Goal: Information Seeking & Learning: Learn about a topic

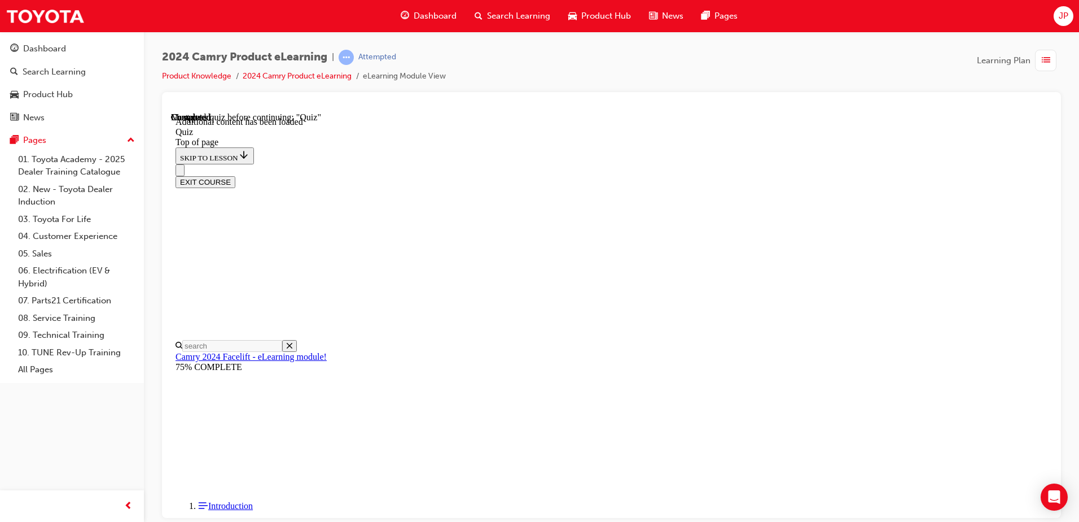
scroll to position [91, 0]
click at [804, 51] on div "2024 Camry Product eLearning | Attempted Product Knowledge 2024 Camry Product e…" at bounding box center [611, 71] width 899 height 42
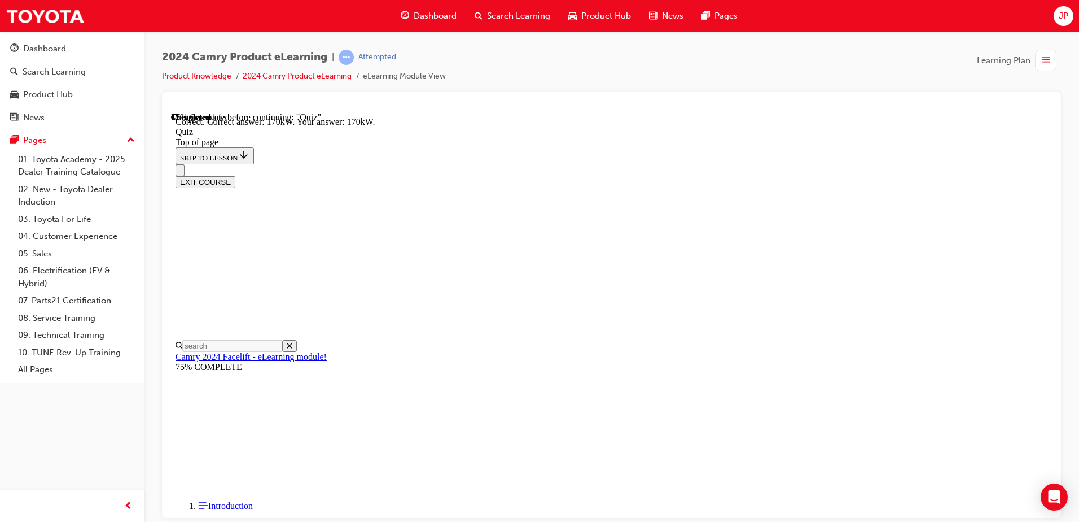
scroll to position [239, 0]
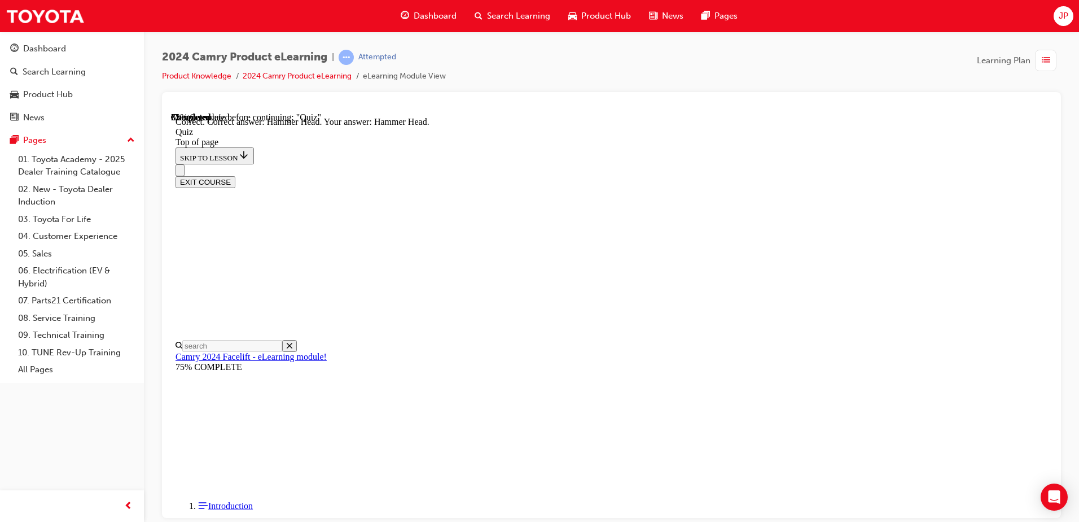
scroll to position [220, 0]
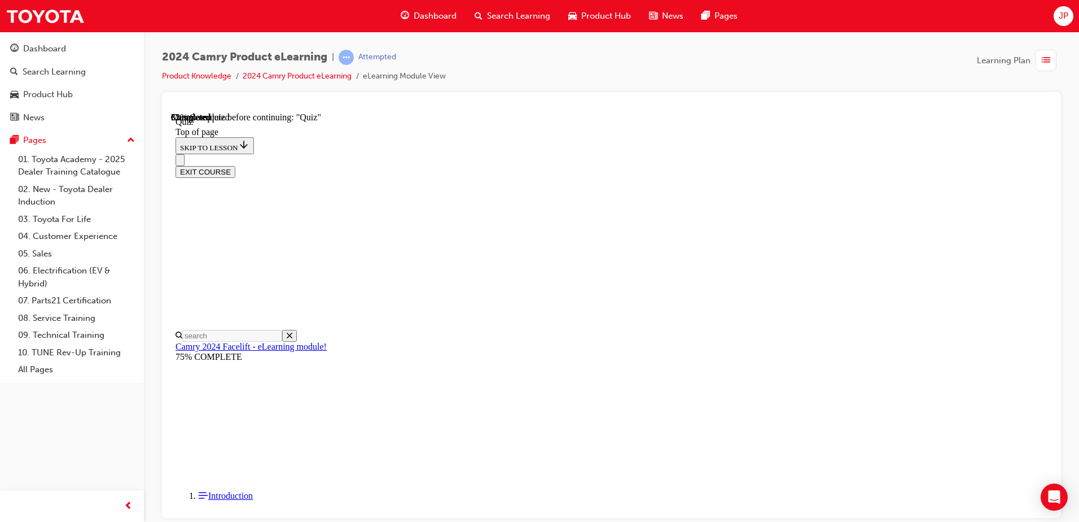
scroll to position [91, 0]
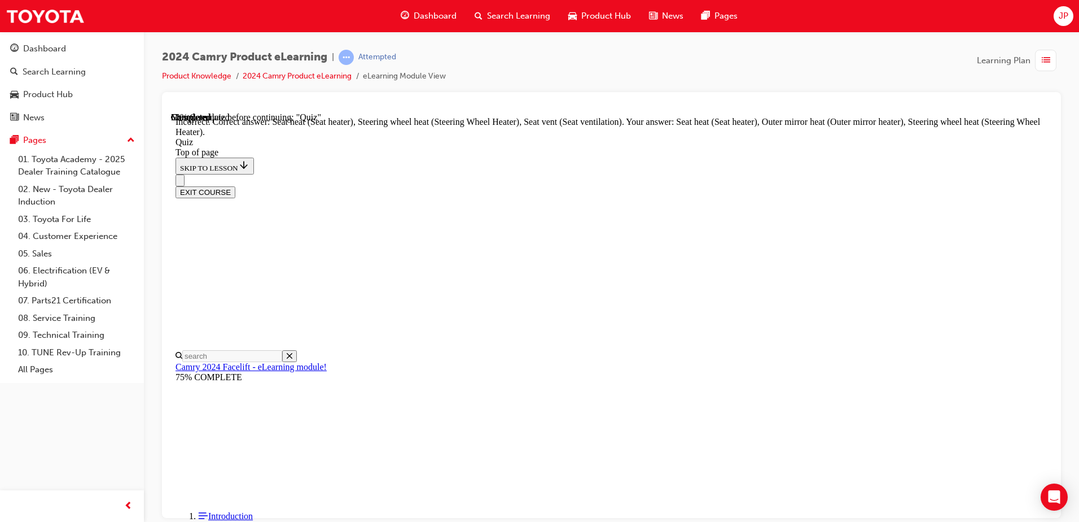
scroll to position [70, 0]
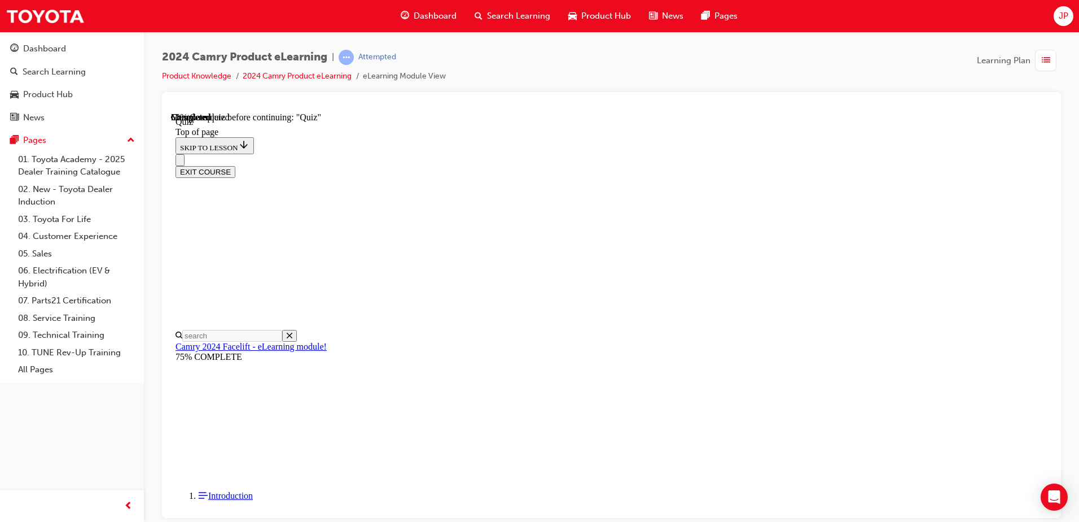
scroll to position [204, 0]
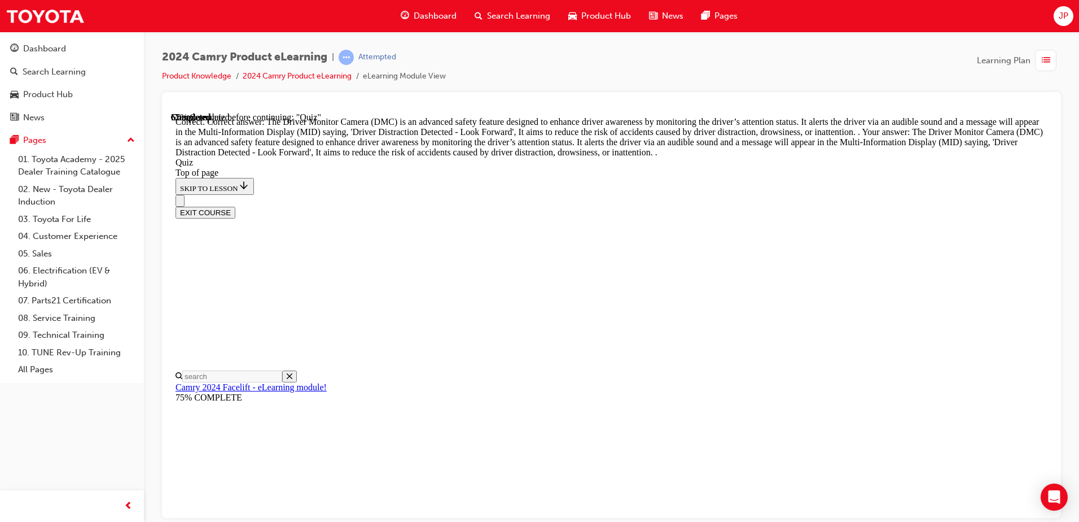
scroll to position [363, 0]
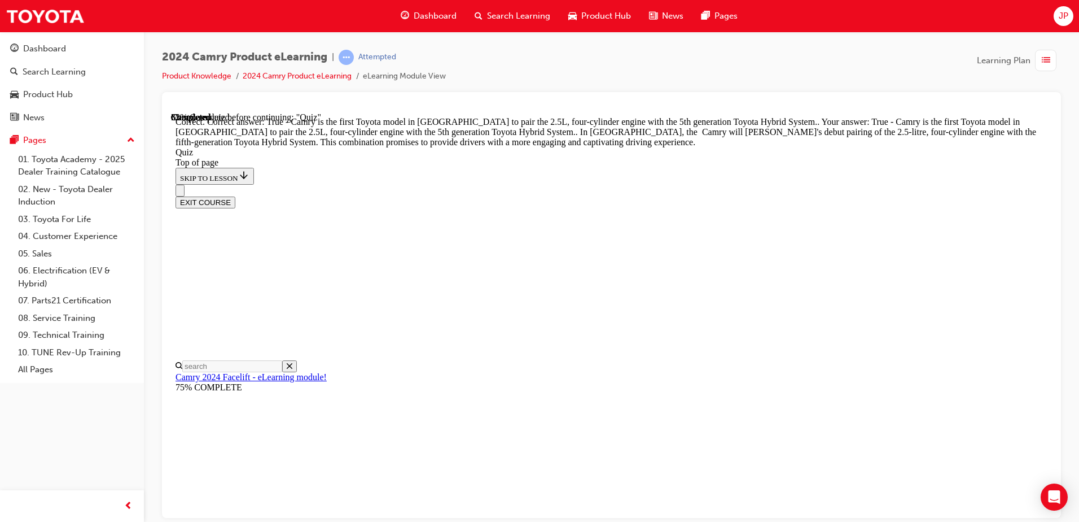
scroll to position [248, 0]
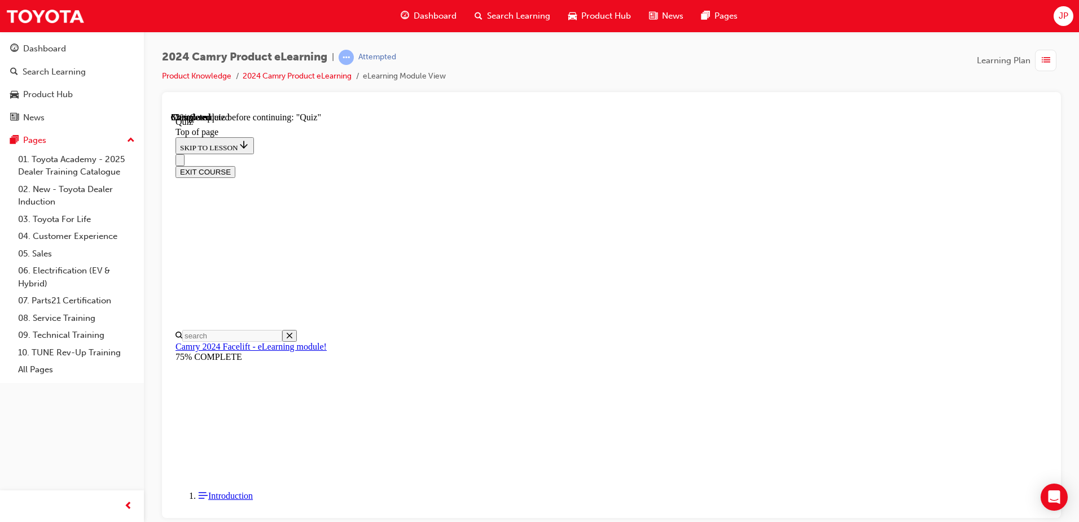
scroll to position [34, 0]
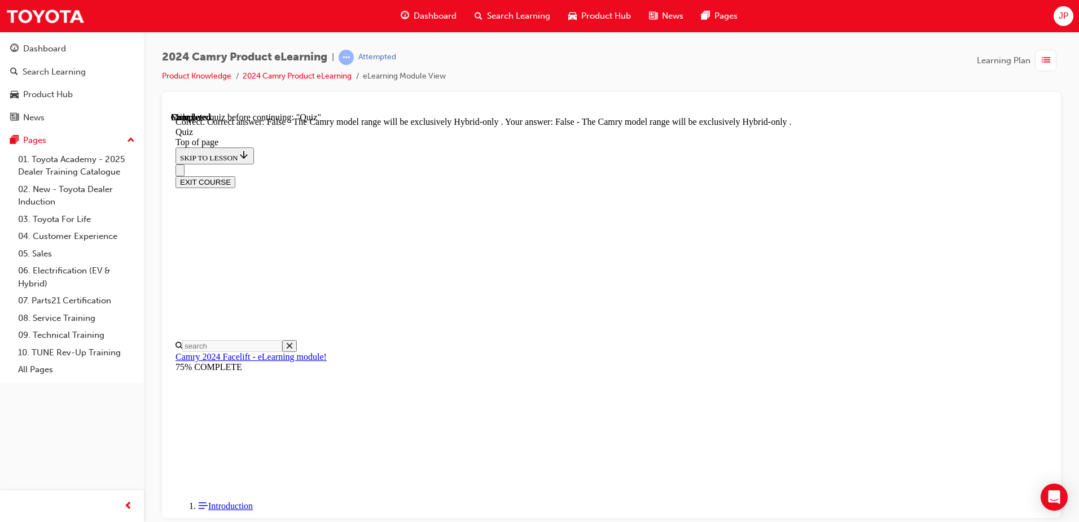
scroll to position [141, 0]
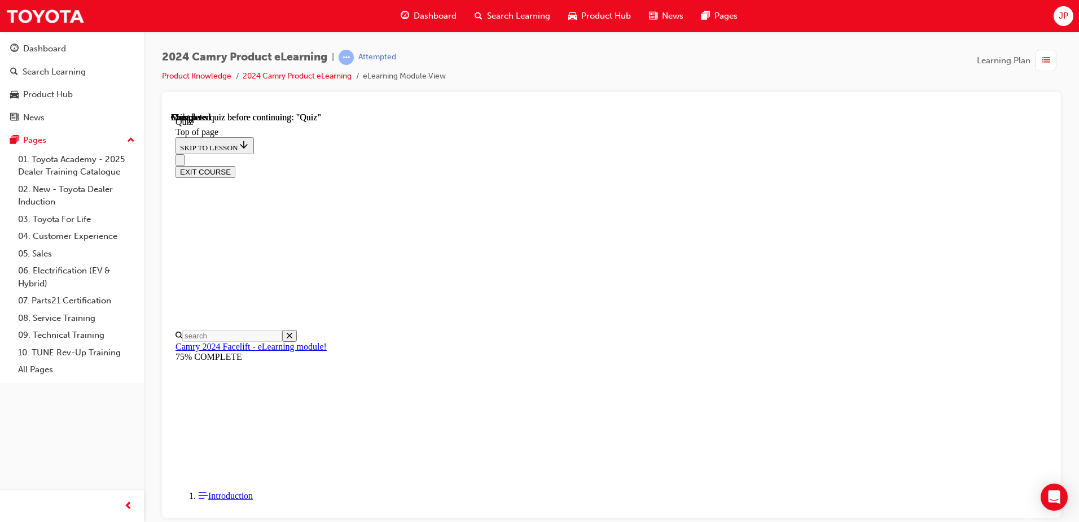
scroll to position [205, 0]
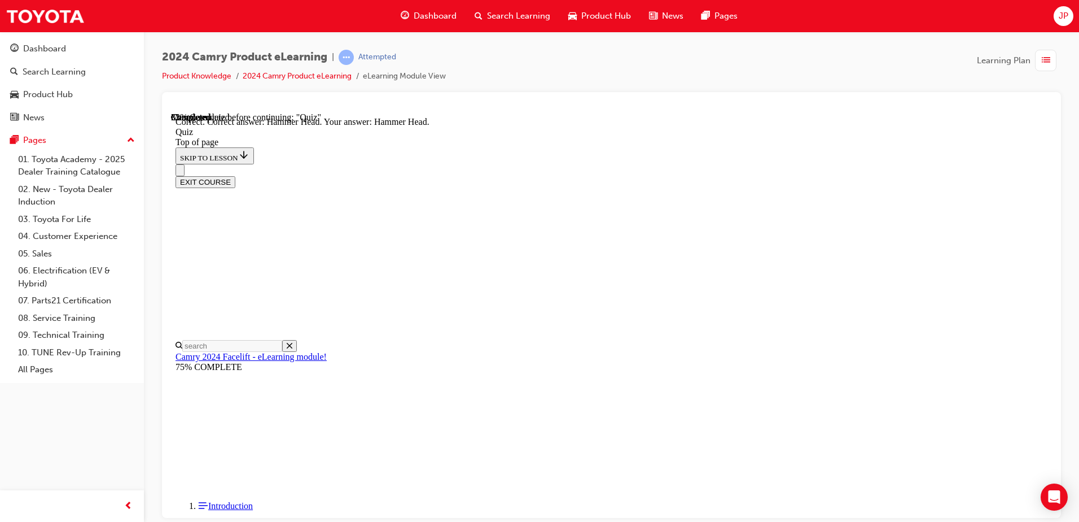
scroll to position [220, 0]
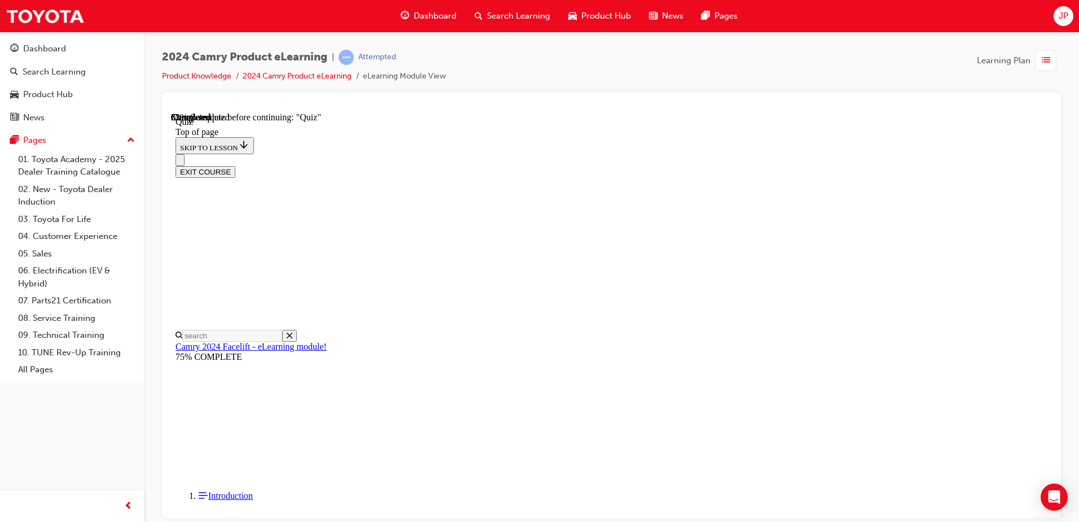
scroll to position [34, 0]
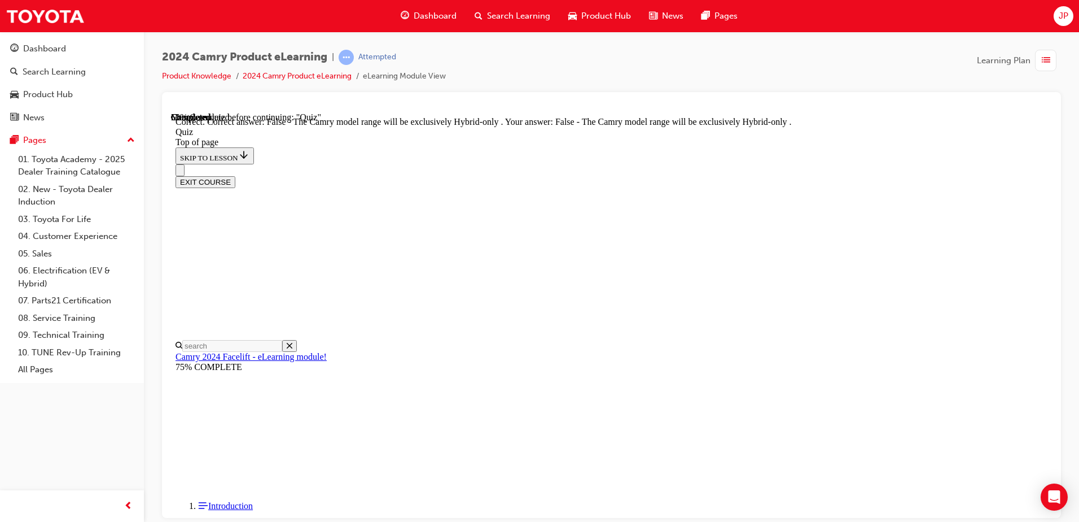
scroll to position [141, 0]
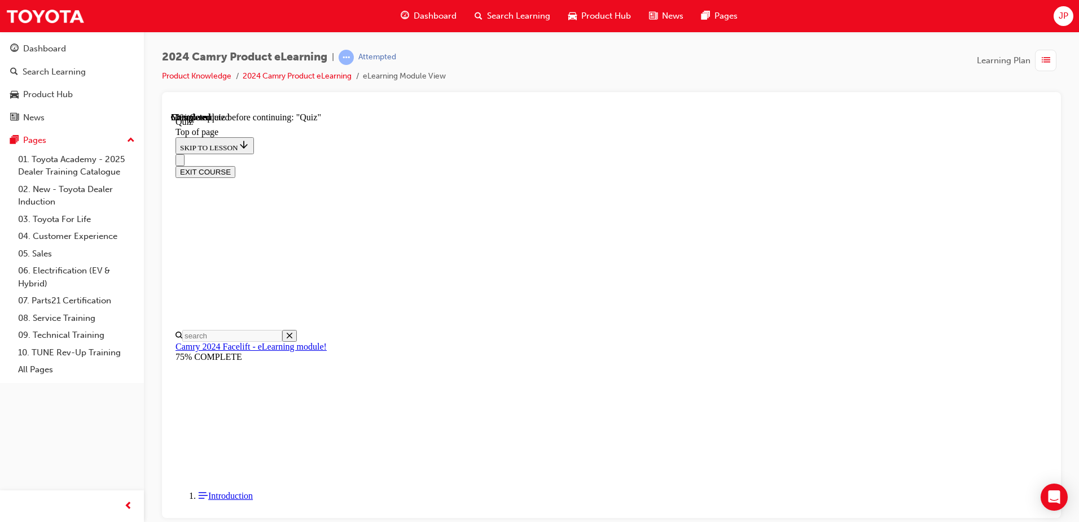
scroll to position [34, 0]
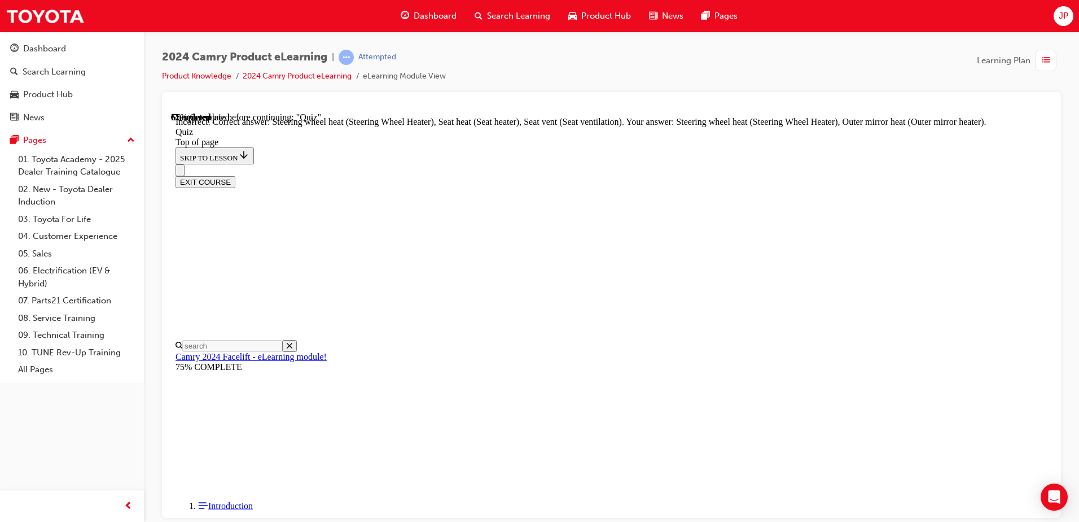
scroll to position [126, 0]
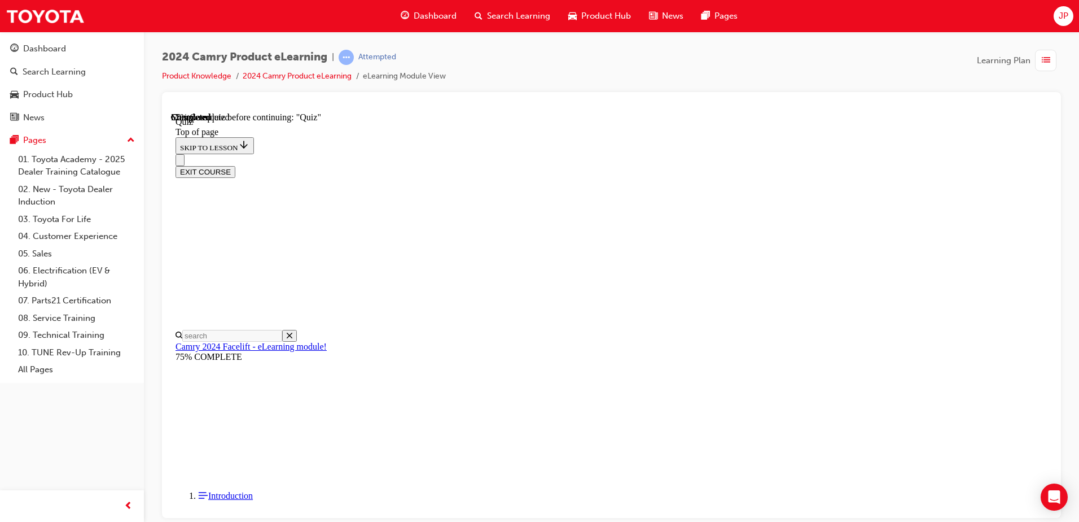
scroll to position [0, 0]
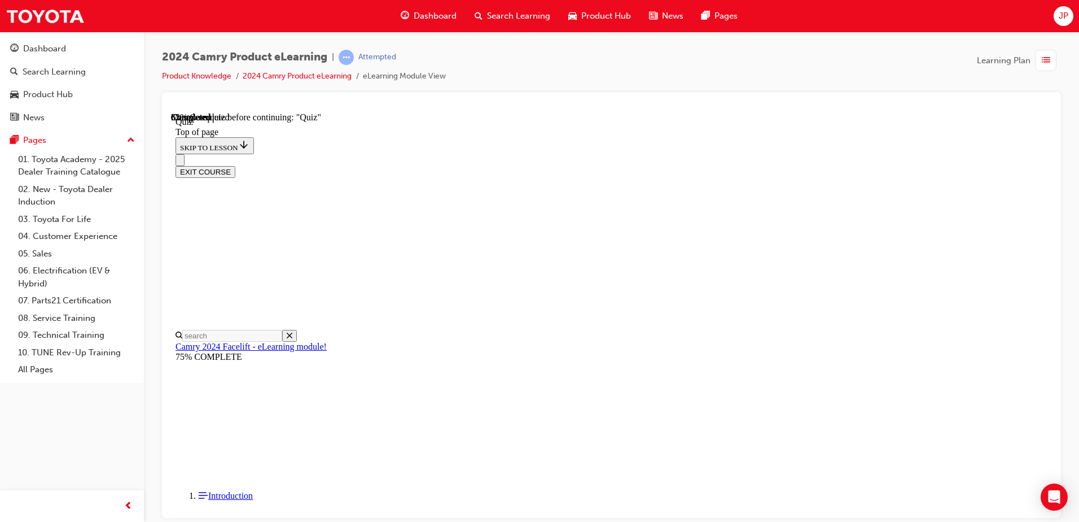
scroll to position [117, 0]
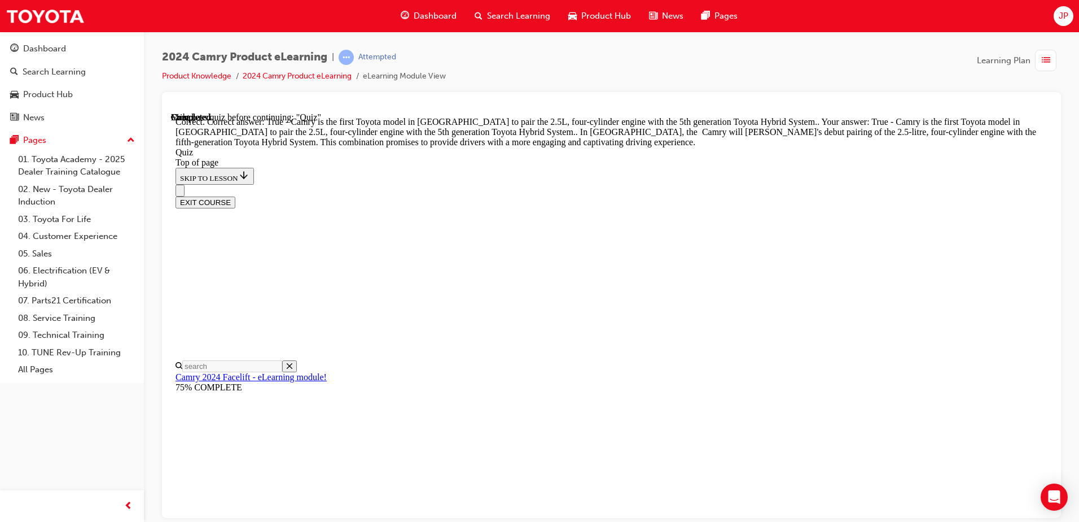
scroll to position [248, 0]
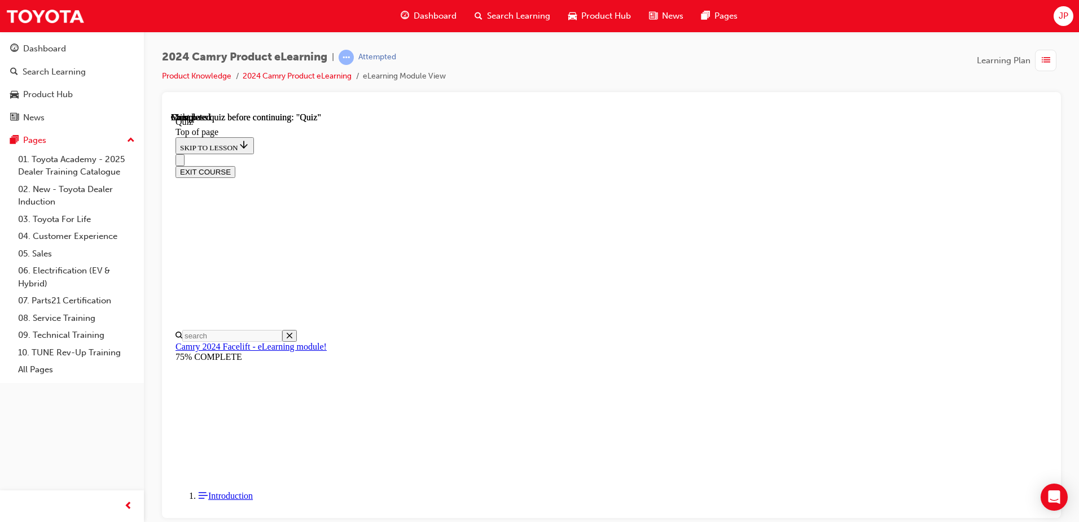
scroll to position [34, 0]
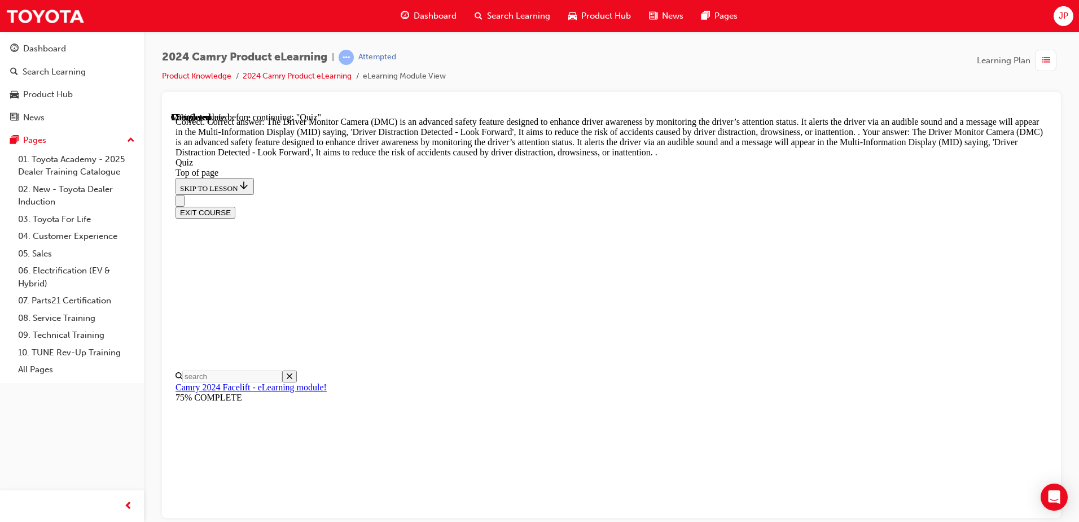
scroll to position [363, 0]
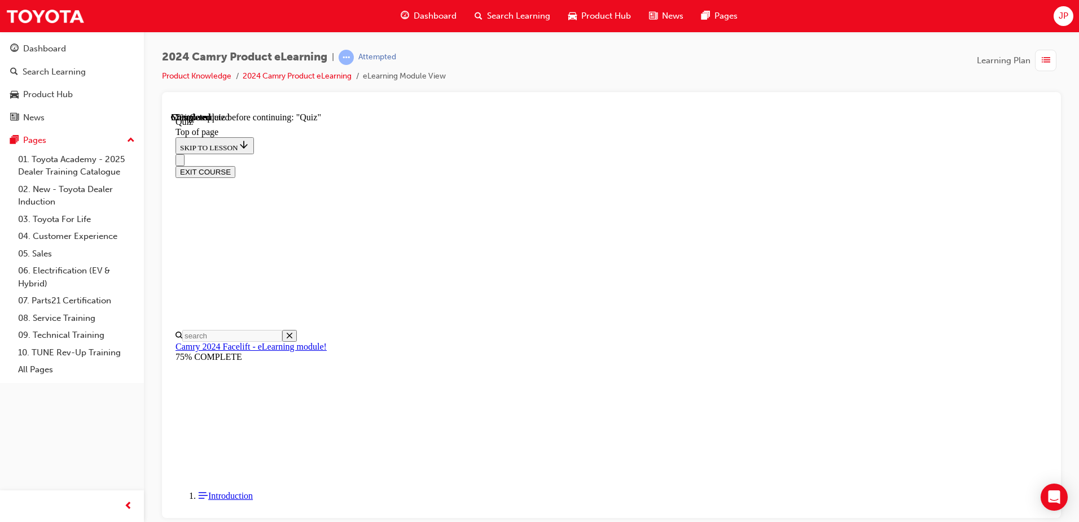
scroll to position [139, 0]
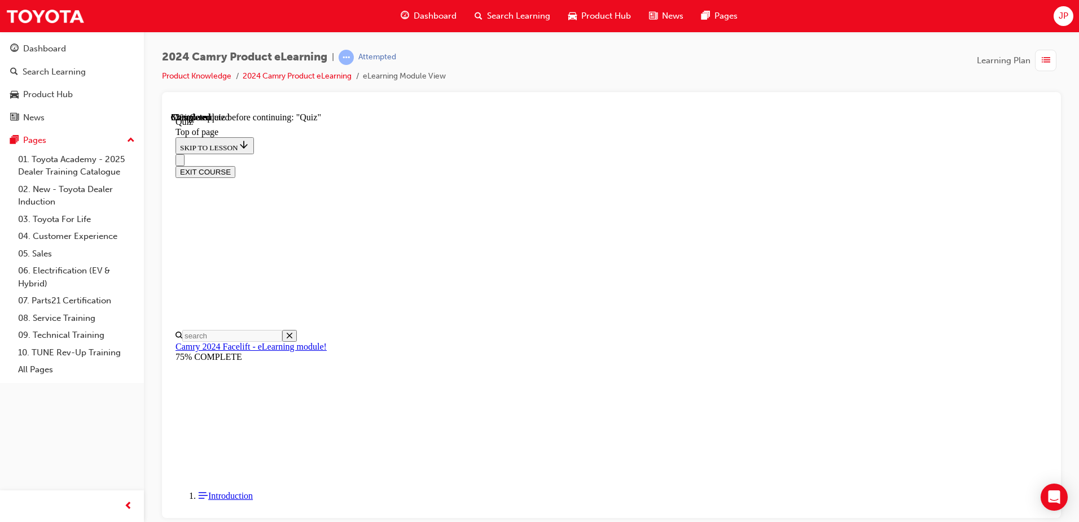
scroll to position [34, 0]
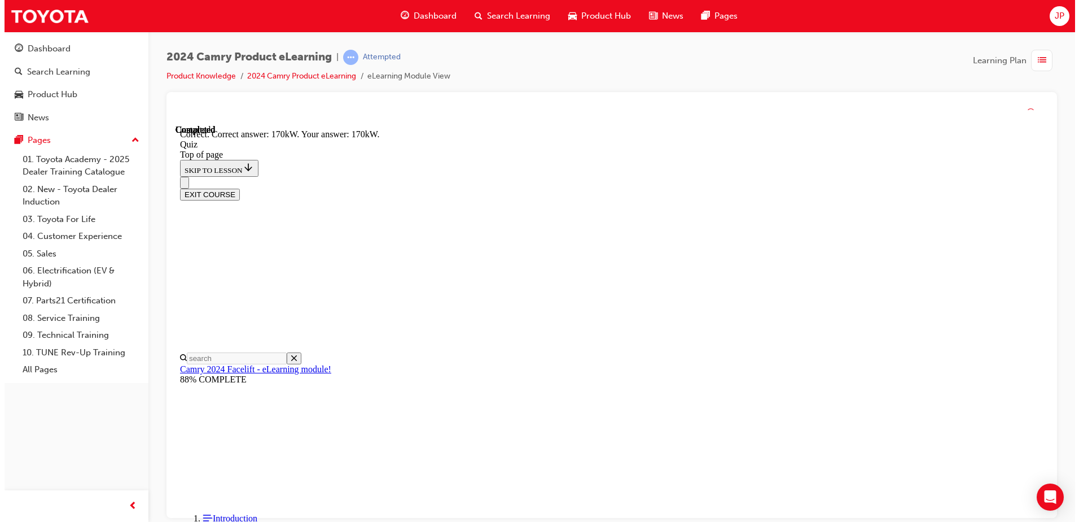
scroll to position [239, 0]
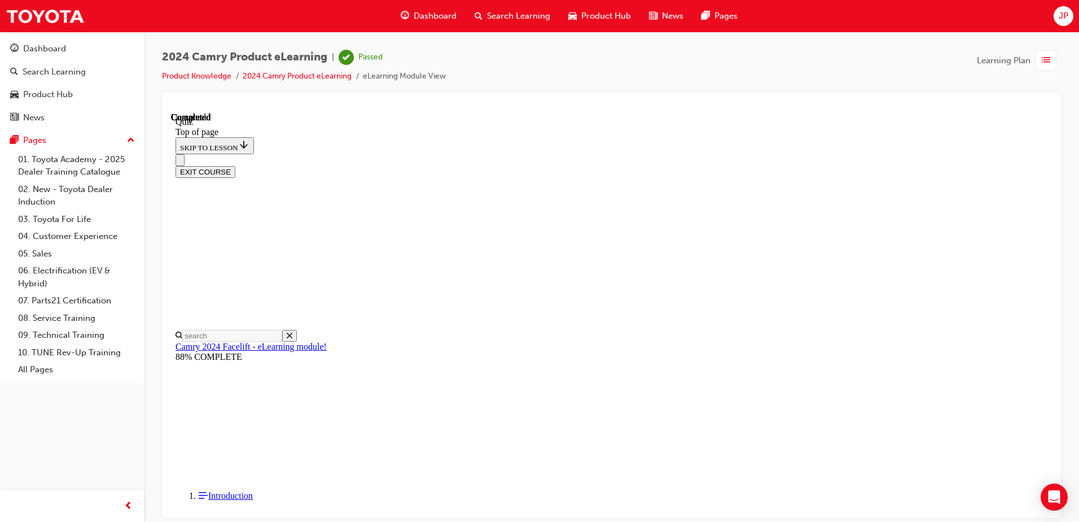
scroll to position [205, 0]
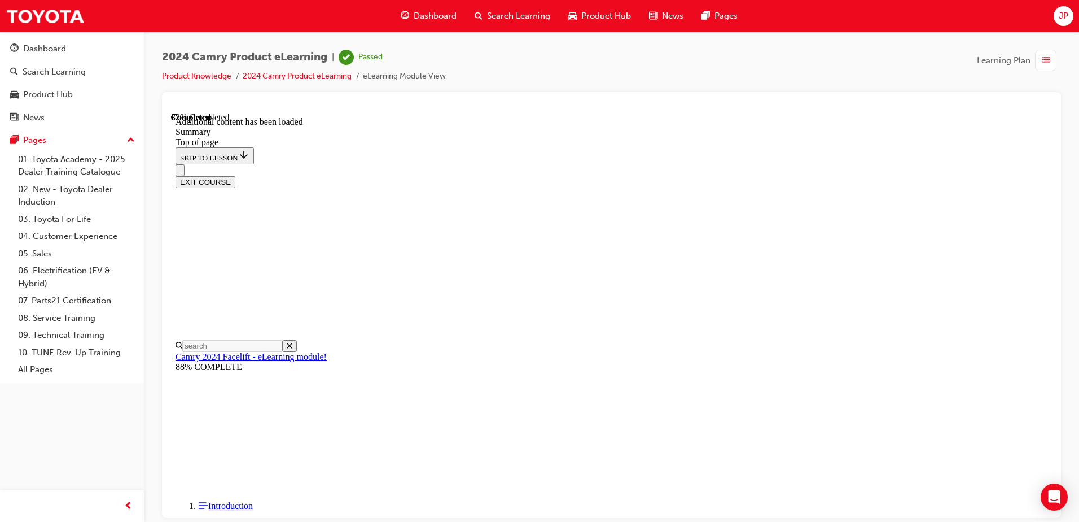
scroll to position [534, 0]
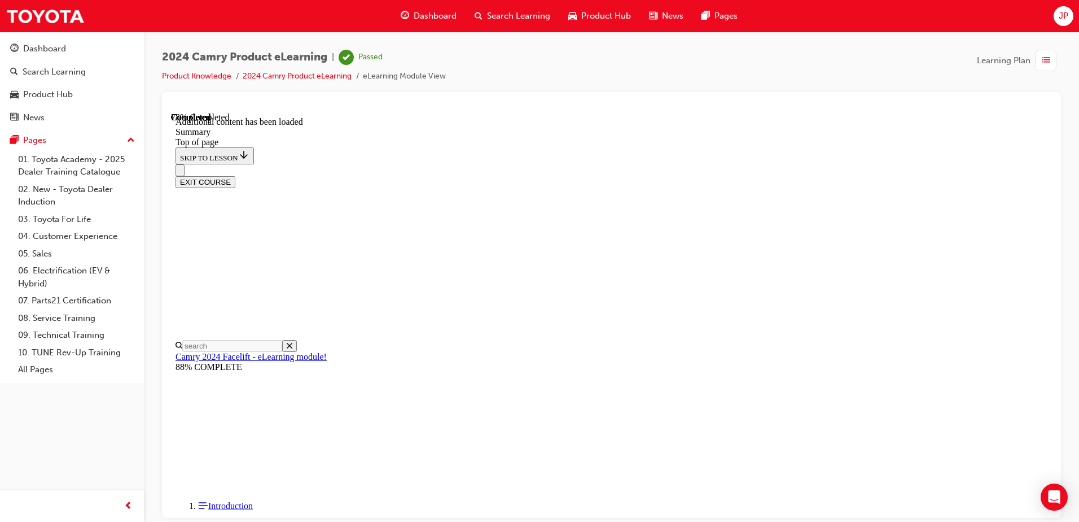
click at [235, 176] on button "EXIT COURSE" at bounding box center [206, 182] width 60 height 12
